Goal: Download file/media: Download file/media

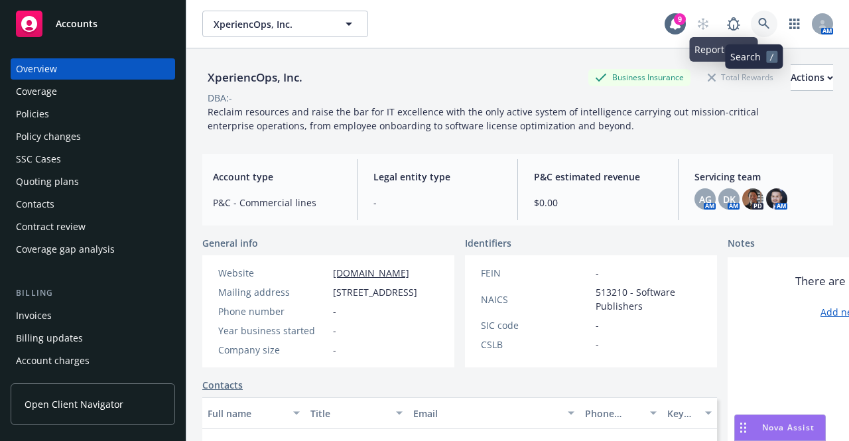
click at [761, 25] on link at bounding box center [764, 24] width 27 height 27
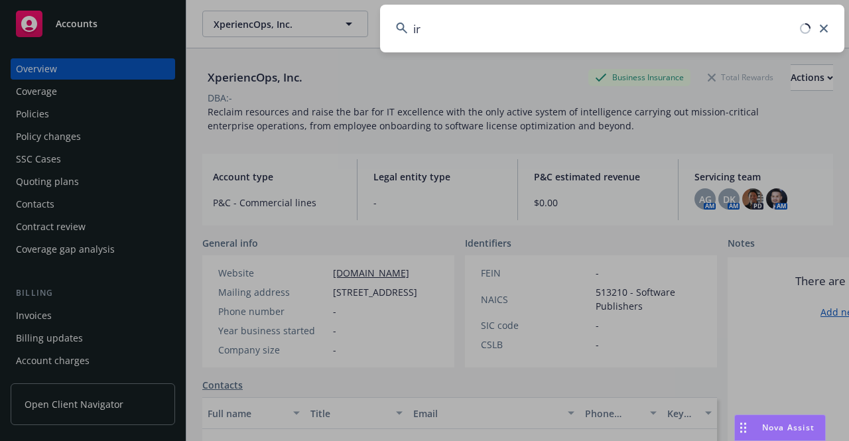
type input "i"
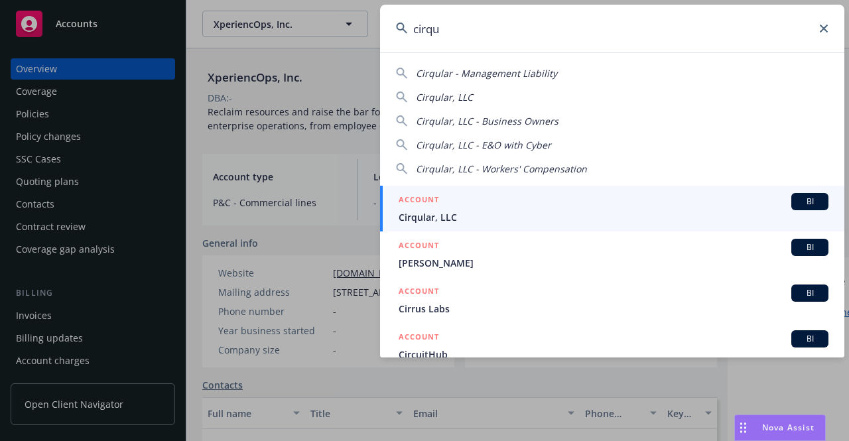
type input "cirqu"
click at [462, 205] on div "ACCOUNT BI" at bounding box center [614, 201] width 430 height 17
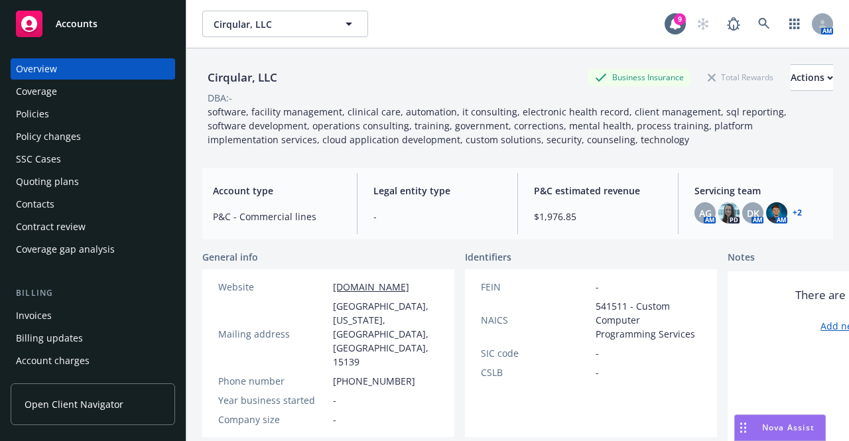
click at [83, 113] on div "Policies" at bounding box center [93, 113] width 154 height 21
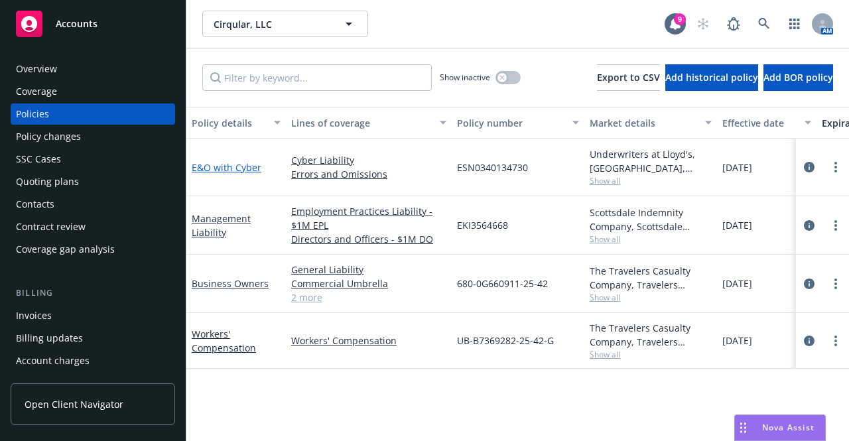
click at [243, 165] on link "E&O with Cyber" at bounding box center [227, 167] width 70 height 13
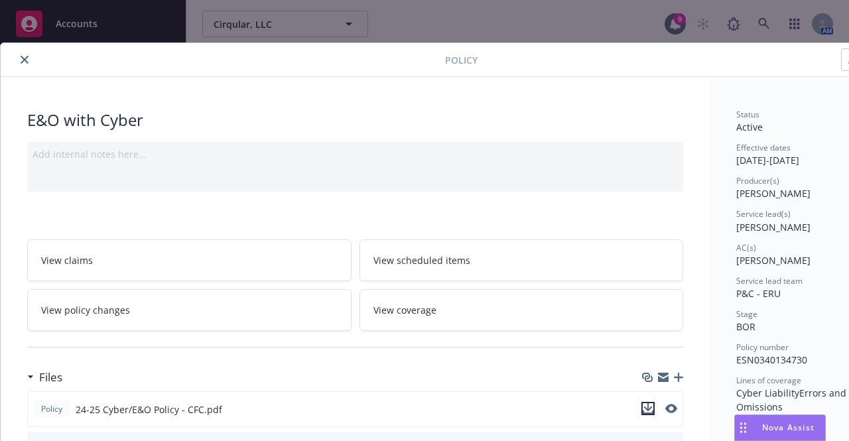
click at [645, 404] on icon "download file" at bounding box center [648, 408] width 11 height 11
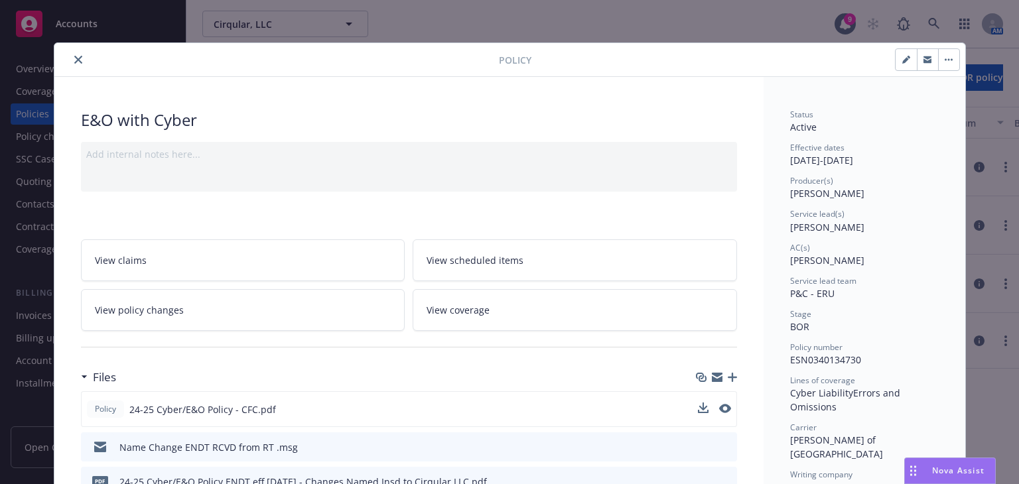
click at [74, 62] on icon "close" at bounding box center [78, 60] width 8 height 8
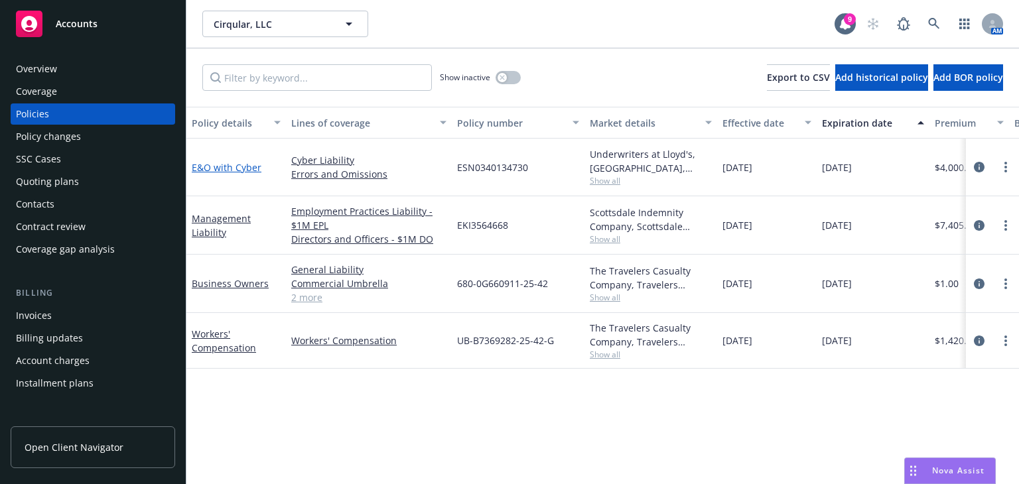
click at [240, 166] on link "E&O with Cyber" at bounding box center [227, 167] width 70 height 13
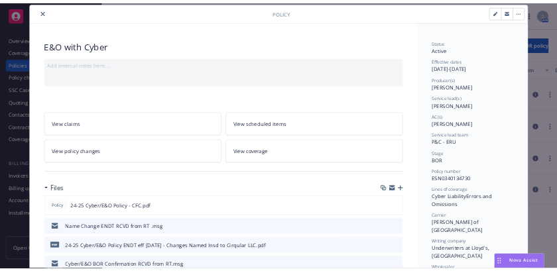
scroll to position [64, 0]
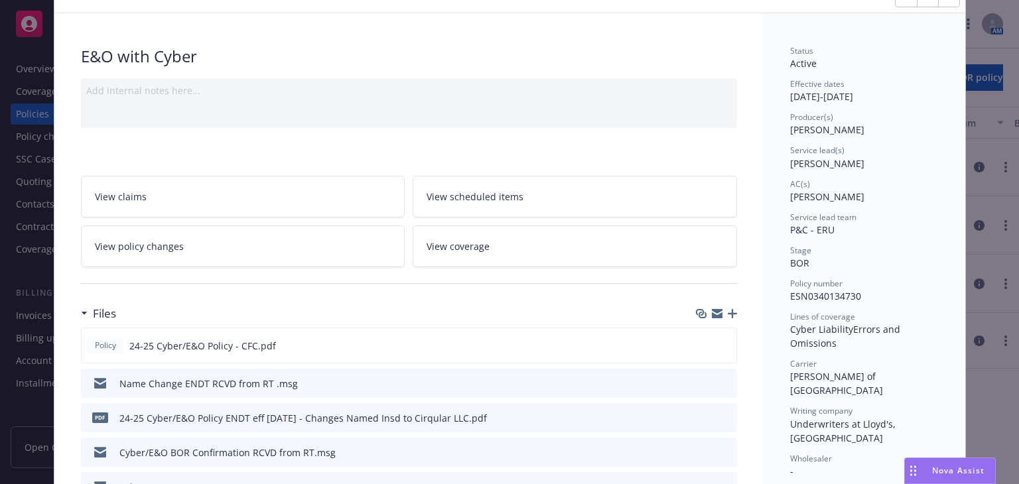
click at [699, 381] on icon "download file" at bounding box center [702, 381] width 9 height 8
click at [698, 412] on icon "download file" at bounding box center [702, 417] width 11 height 11
